Goal: Find contact information: Find contact information

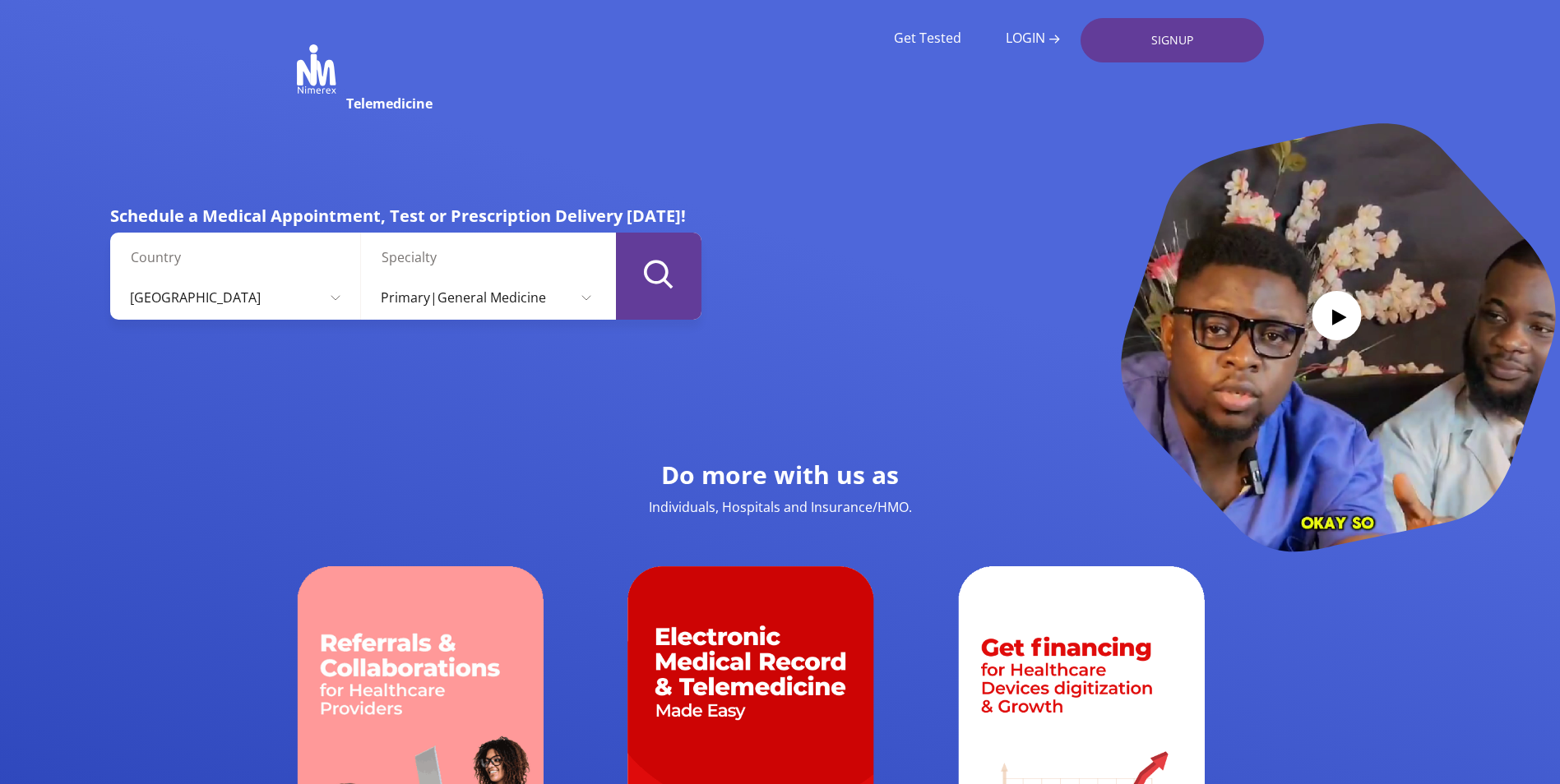
click at [653, 278] on icon "submit" at bounding box center [659, 275] width 30 height 29
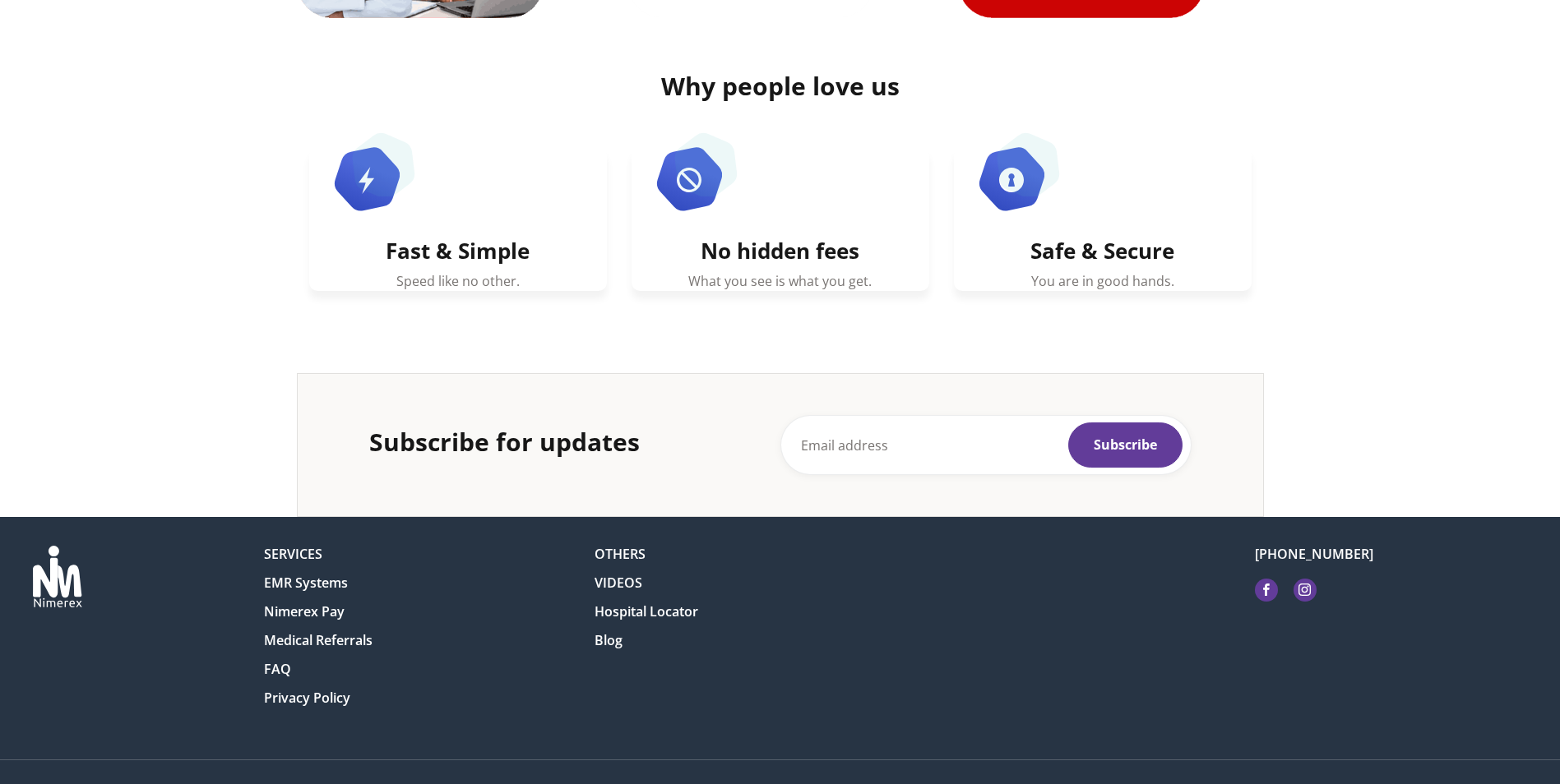
scroll to position [1018, 0]
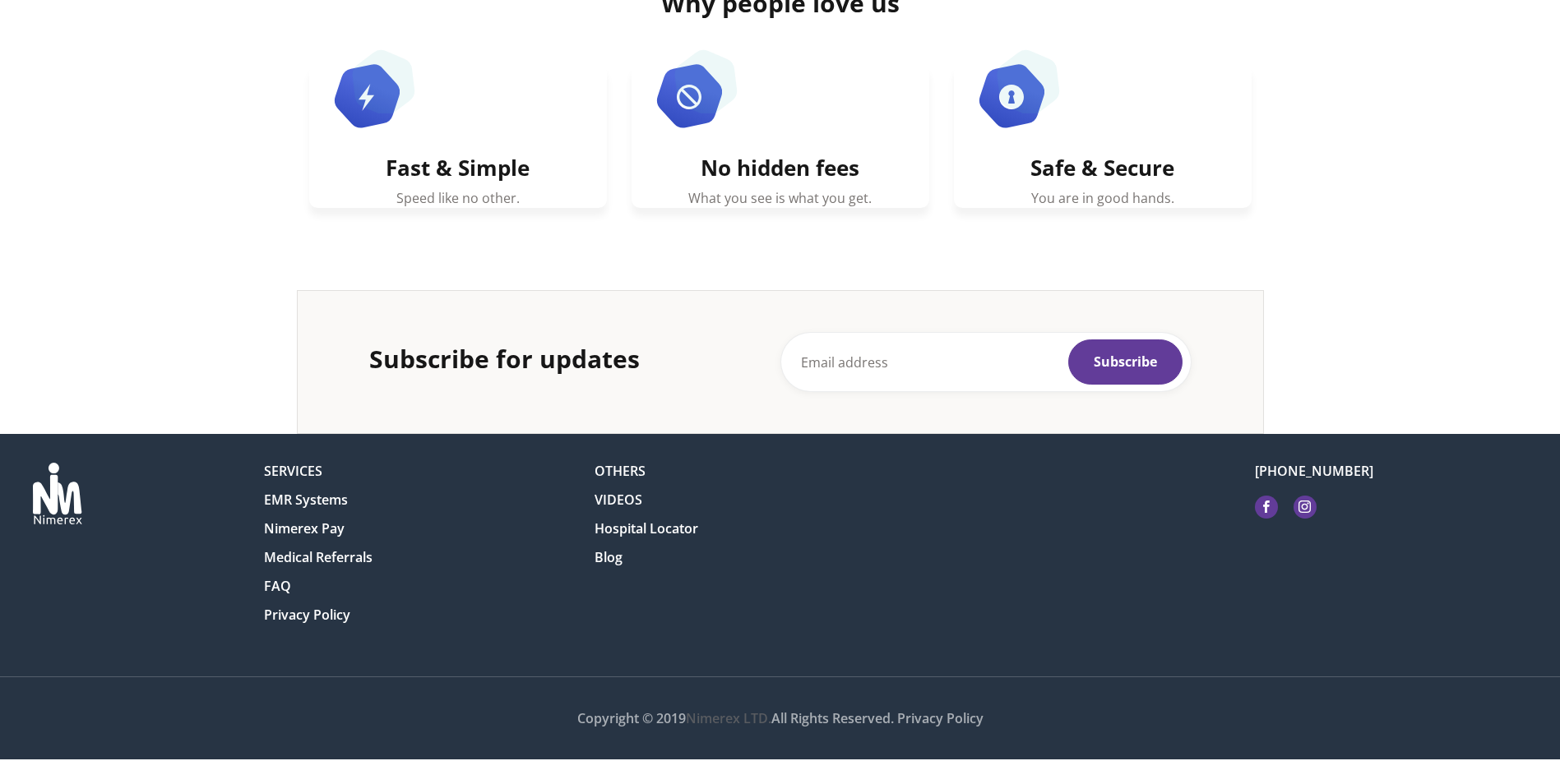
drag, startPoint x: 1365, startPoint y: 470, endPoint x: 1288, endPoint y: 474, distance: 77.1
click at [1288, 474] on div "[PHONE_NUMBER]" at bounding box center [1407, 549] width 329 height 173
copy link "9087776660"
